Goal: Check status: Check status

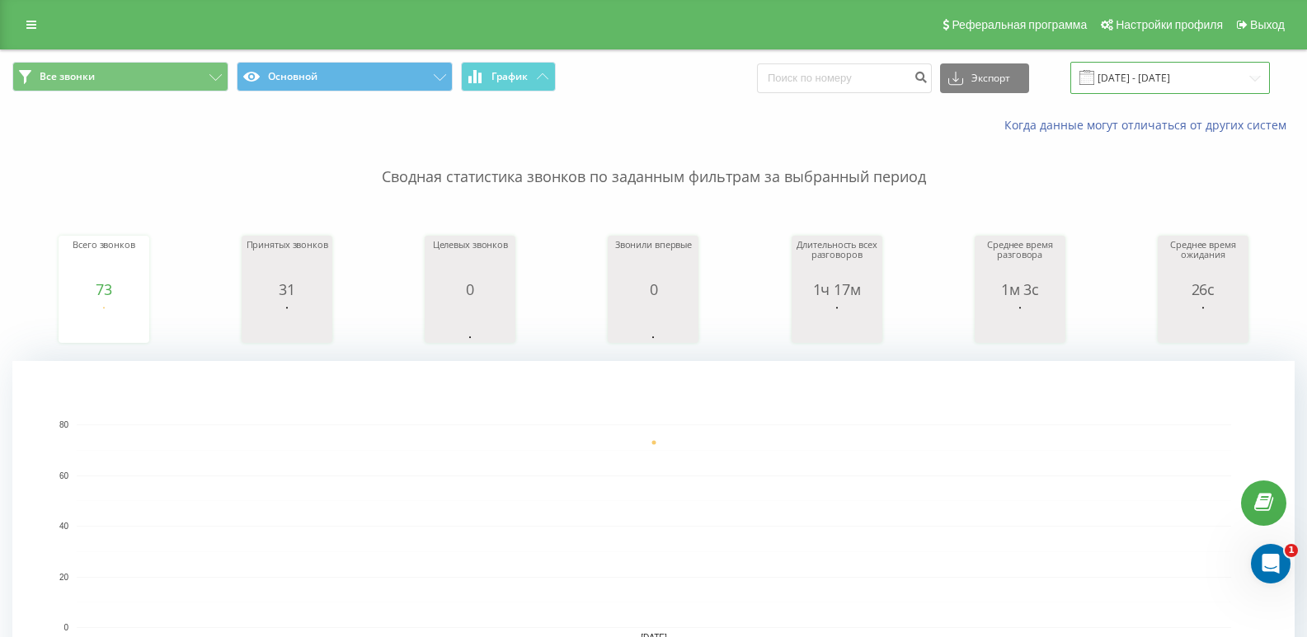
click at [1245, 76] on input "[DATE] - [DATE]" at bounding box center [1170, 78] width 200 height 32
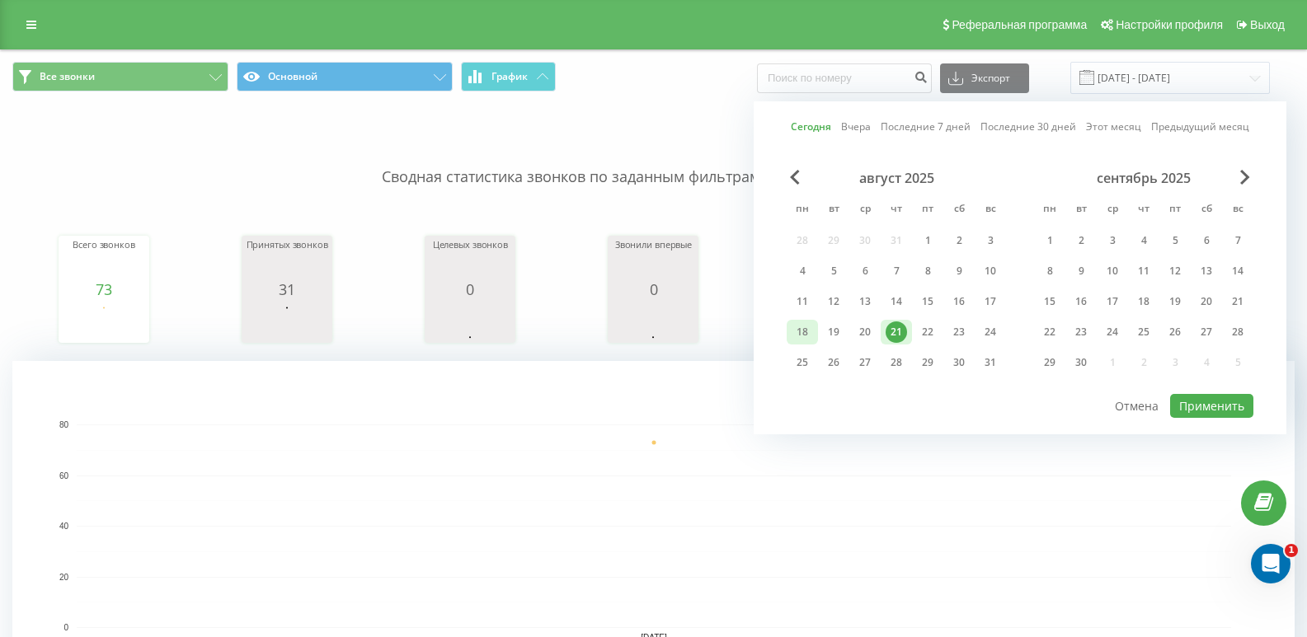
click at [800, 336] on div "18" at bounding box center [801, 332] width 21 height 21
click at [856, 333] on div "20" at bounding box center [864, 332] width 21 height 21
click at [820, 331] on div "19" at bounding box center [833, 332] width 31 height 25
click at [1214, 405] on button "Применить" at bounding box center [1211, 406] width 83 height 24
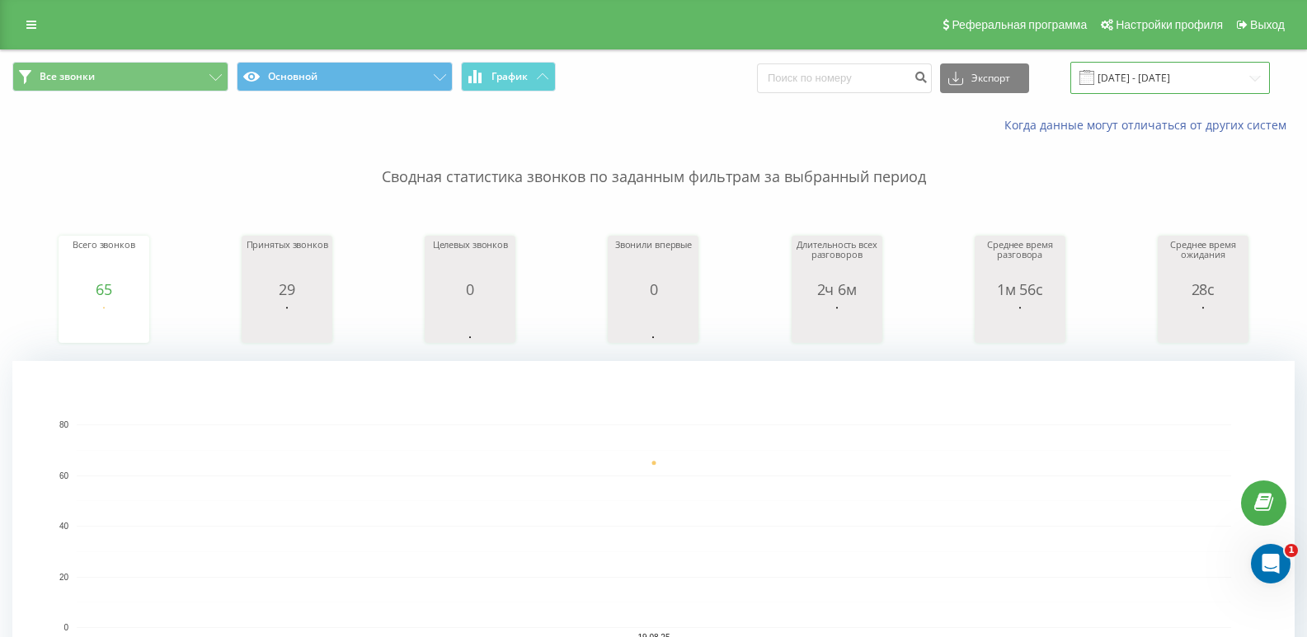
click at [1220, 78] on input "19.08.2025 - 19.08.2025" at bounding box center [1170, 78] width 200 height 32
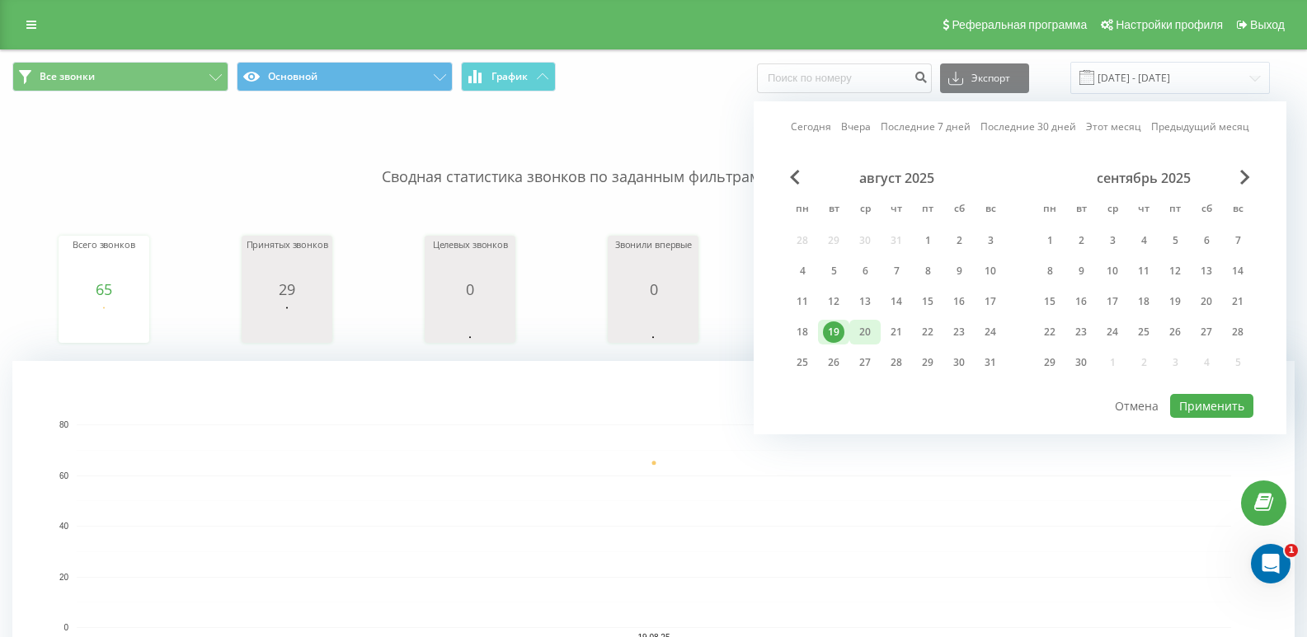
click at [862, 333] on div "20" at bounding box center [864, 332] width 21 height 21
click at [1195, 401] on button "Применить" at bounding box center [1211, 406] width 83 height 24
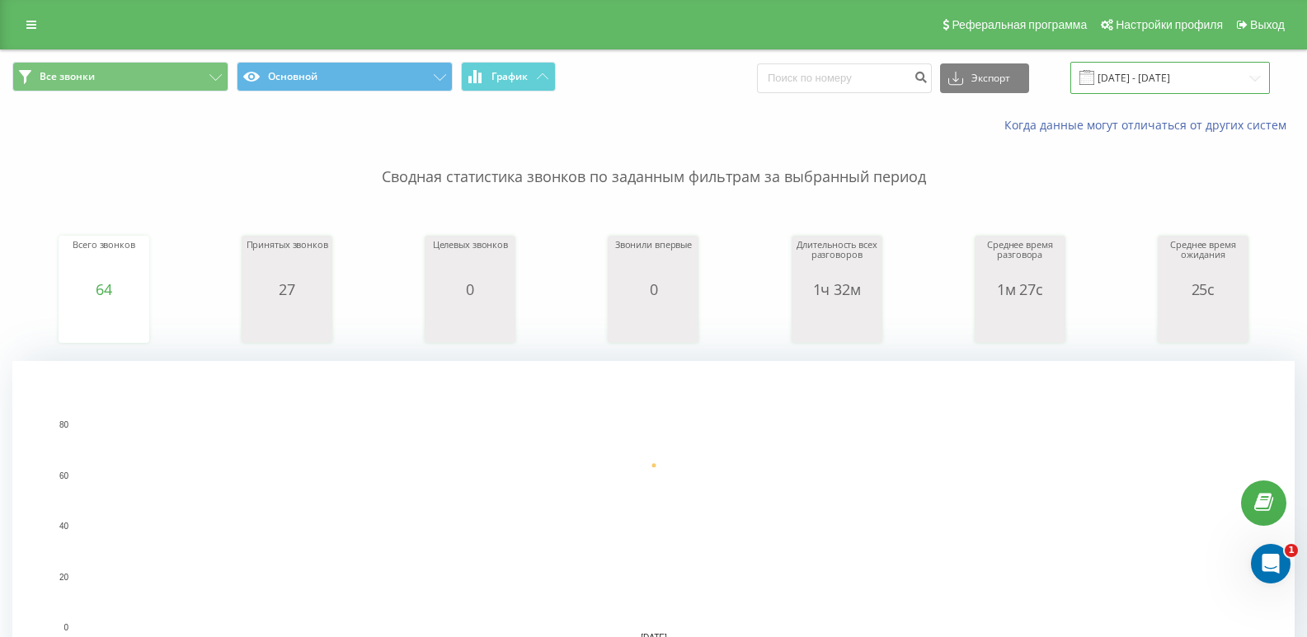
click at [1206, 78] on input "20.08.2025 - 20.08.2025" at bounding box center [1170, 78] width 200 height 32
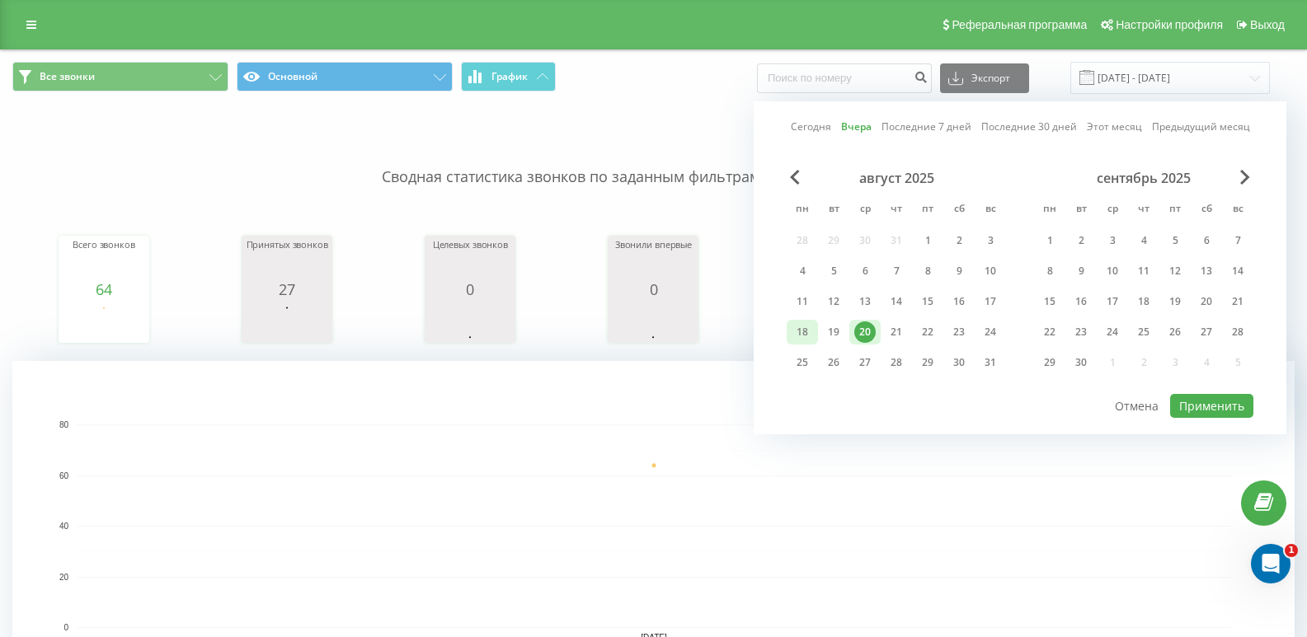
drag, startPoint x: 791, startPoint y: 335, endPoint x: 851, endPoint y: 339, distance: 60.3
click at [791, 336] on div "18" at bounding box center [802, 332] width 31 height 25
click at [1231, 402] on button "Применить" at bounding box center [1211, 406] width 83 height 24
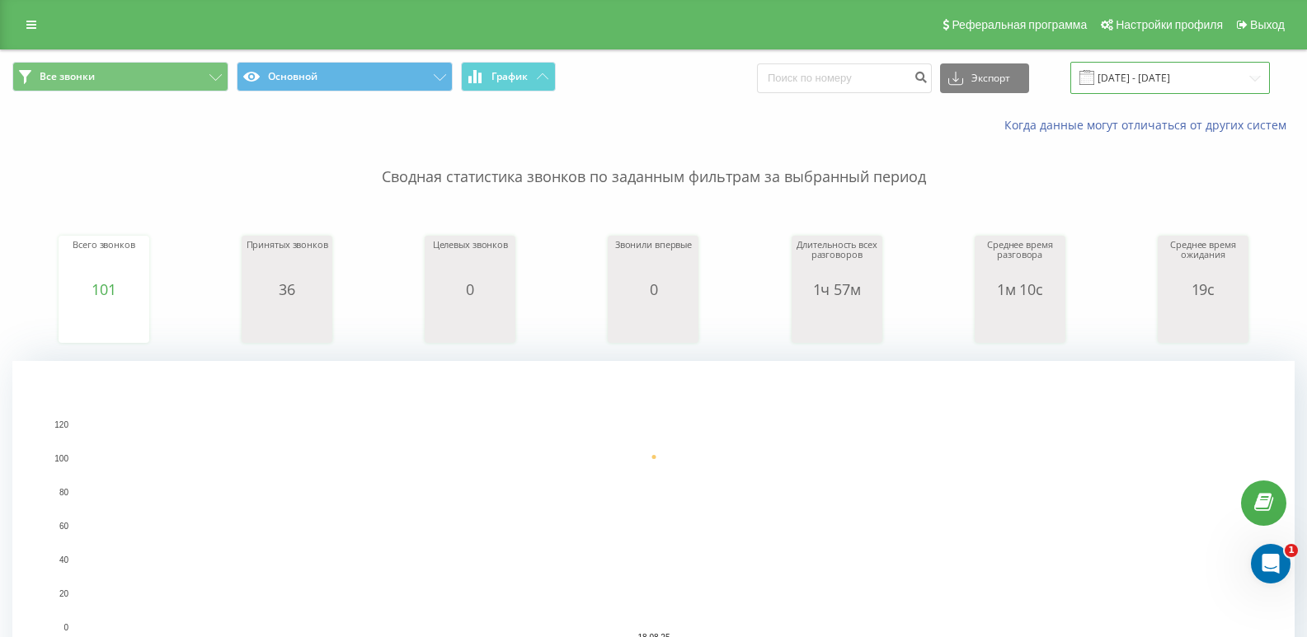
click at [1208, 76] on input "18.08.2025 - 18.08.2025" at bounding box center [1170, 78] width 200 height 32
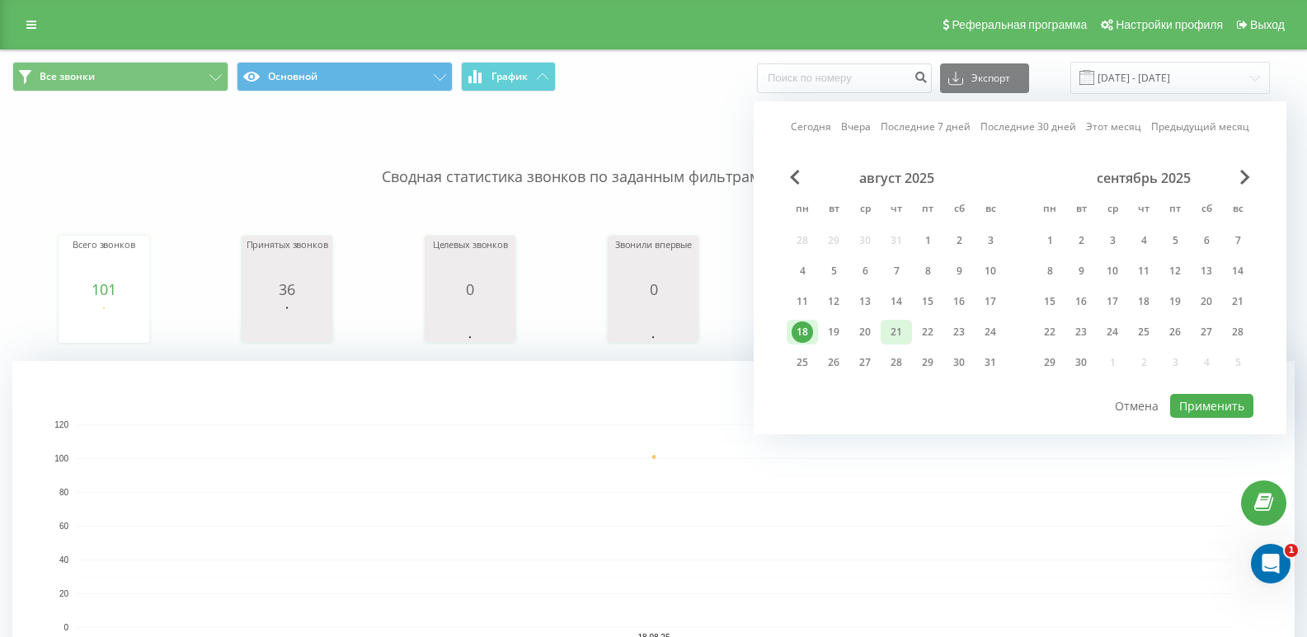
click at [889, 331] on div "21" at bounding box center [895, 332] width 21 height 21
click at [1179, 404] on button "Применить" at bounding box center [1211, 406] width 83 height 24
type input "[DATE] - [DATE]"
